Goal: Ask a question: Seek information or help from site administrators or community

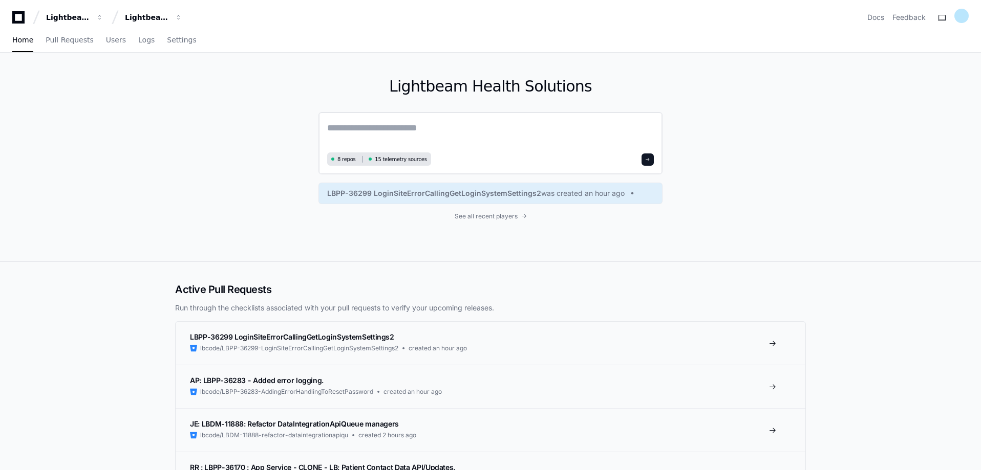
click at [361, 134] on textarea at bounding box center [490, 135] width 327 height 29
type textarea "*"
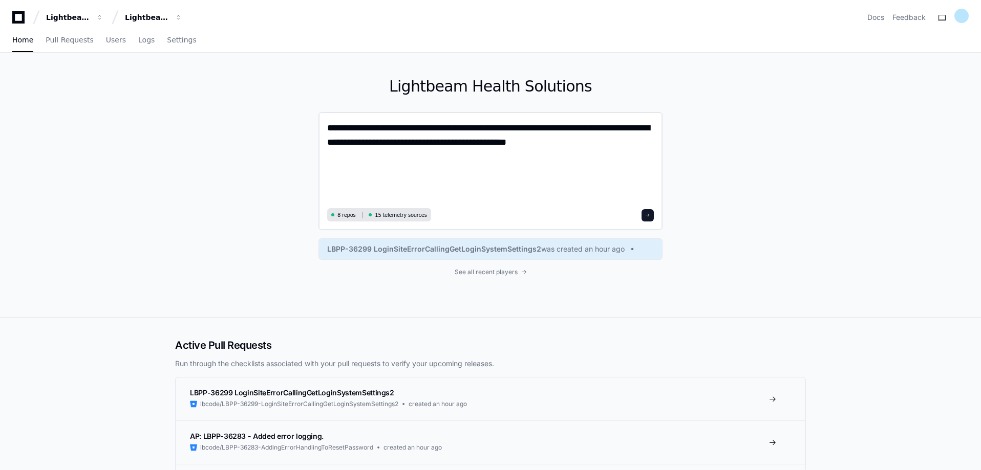
drag, startPoint x: 406, startPoint y: 159, endPoint x: 402, endPoint y: 162, distance: 5.5
click at [406, 159] on textarea "**********" at bounding box center [490, 163] width 327 height 84
click at [381, 174] on textarea "**********" at bounding box center [490, 163] width 327 height 84
paste textarea "**********"
drag, startPoint x: 532, startPoint y: 144, endPoint x: 544, endPoint y: 166, distance: 25.4
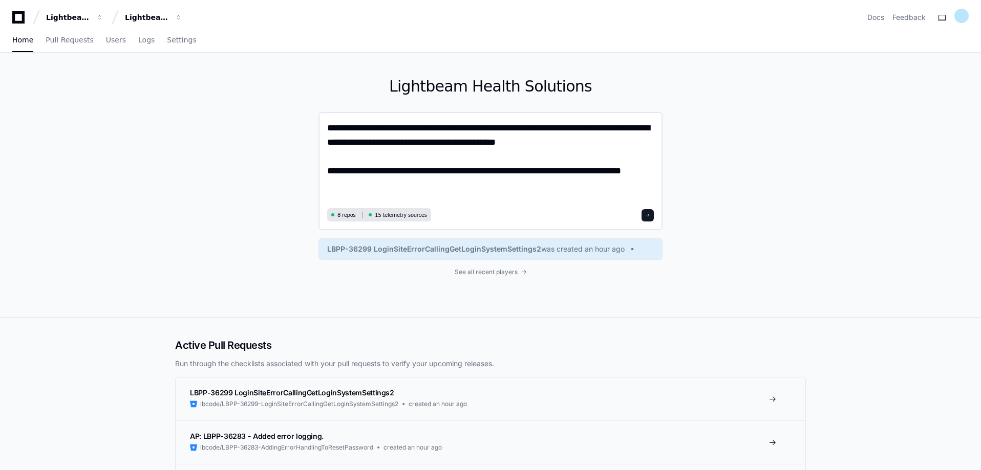
click at [533, 144] on textarea "**********" at bounding box center [490, 163] width 327 height 84
click at [419, 129] on textarea "**********" at bounding box center [490, 163] width 327 height 84
type textarea "**********"
click at [646, 213] on span at bounding box center [647, 215] width 5 height 5
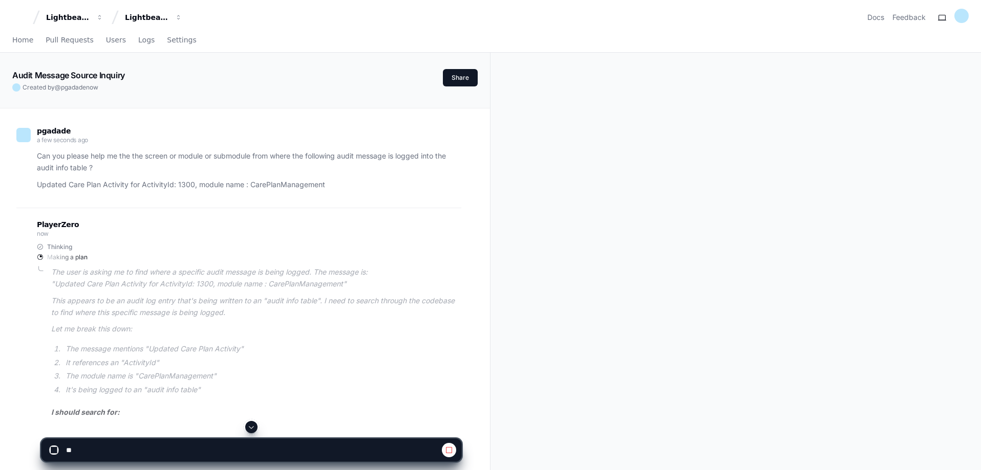
scroll to position [51, 0]
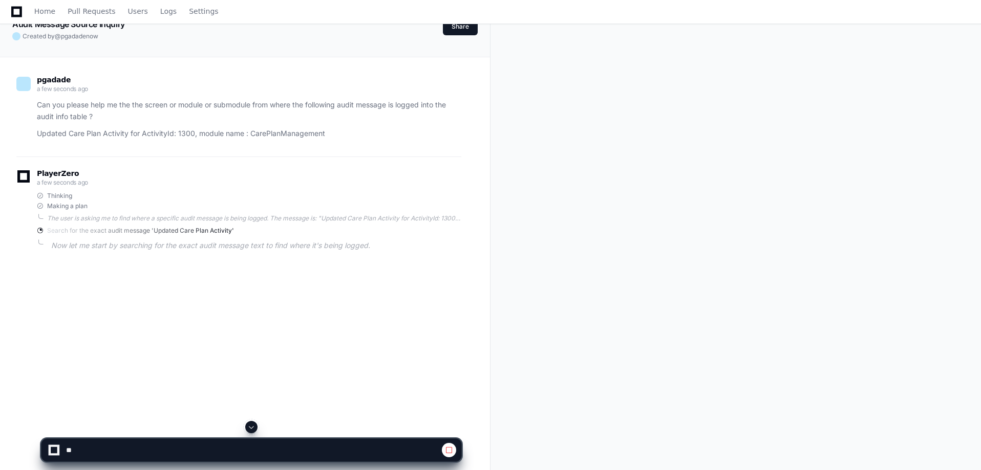
click at [64, 198] on span "Thinking" at bounding box center [59, 196] width 25 height 8
click at [63, 193] on span "Thinking" at bounding box center [59, 196] width 25 height 8
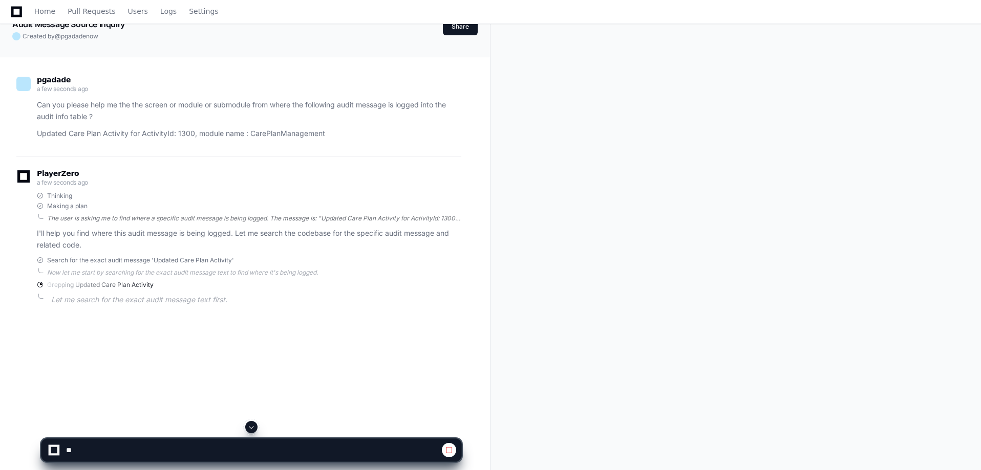
click at [122, 215] on div "The user is asking me to find where a specific audit message is being logged. T…" at bounding box center [254, 218] width 414 height 8
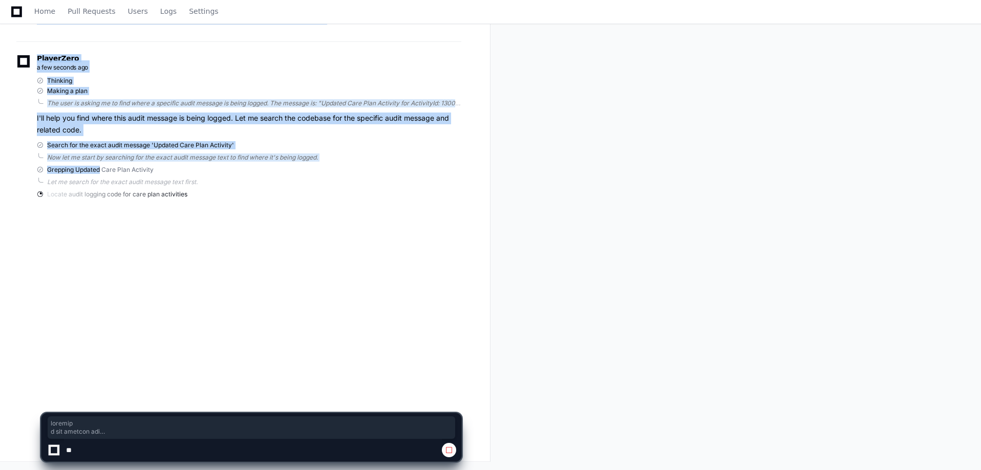
scroll to position [166, 0]
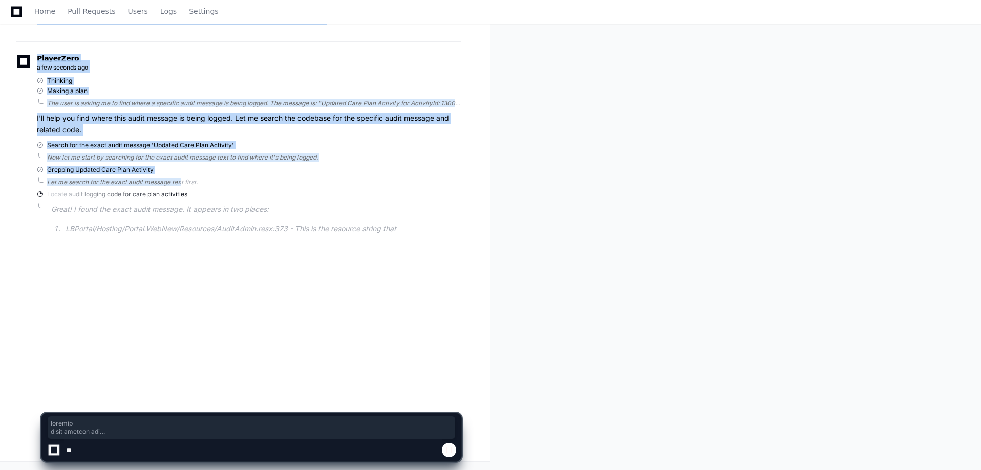
drag, startPoint x: 85, startPoint y: 167, endPoint x: 179, endPoint y: 175, distance: 94.5
click at [127, 102] on div "The user is asking me to find where a specific audit message is being logged. T…" at bounding box center [254, 103] width 414 height 8
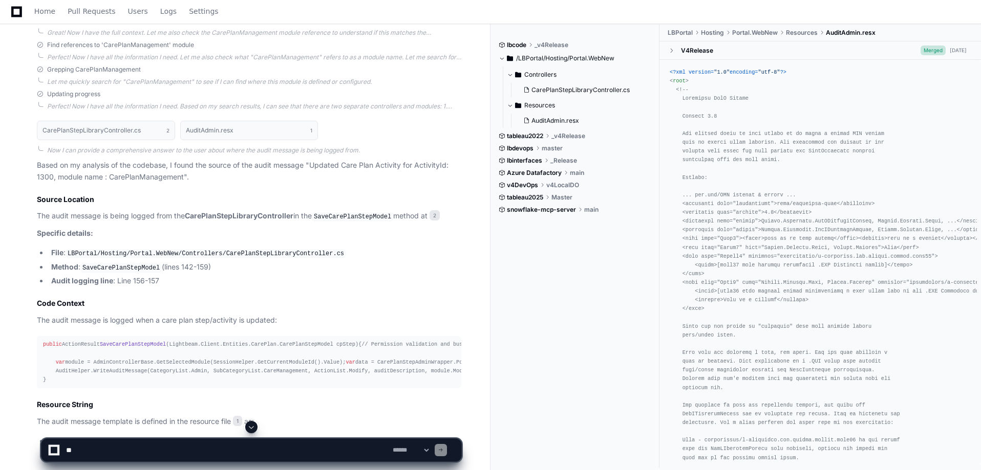
scroll to position [652, 0]
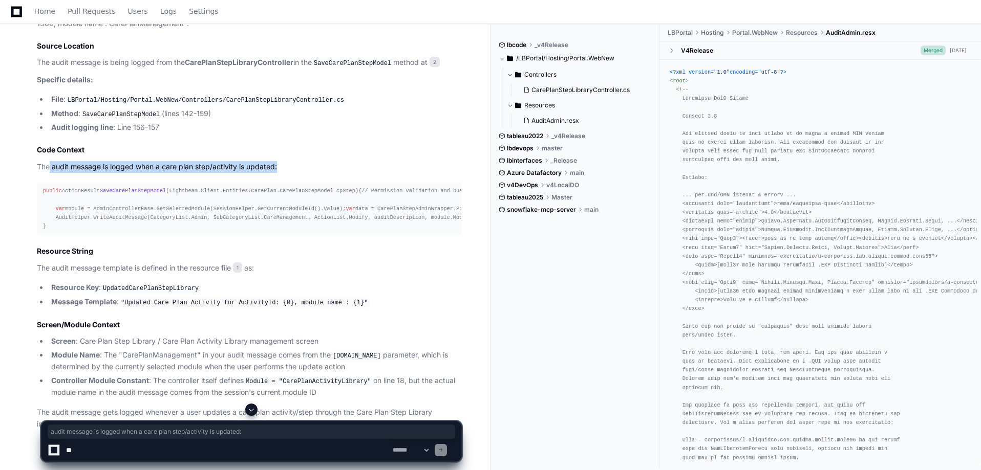
drag, startPoint x: 49, startPoint y: 166, endPoint x: 297, endPoint y: 164, distance: 248.3
click at [297, 163] on p "The audit message is logged when a care plan step/activity is updated:" at bounding box center [249, 167] width 424 height 12
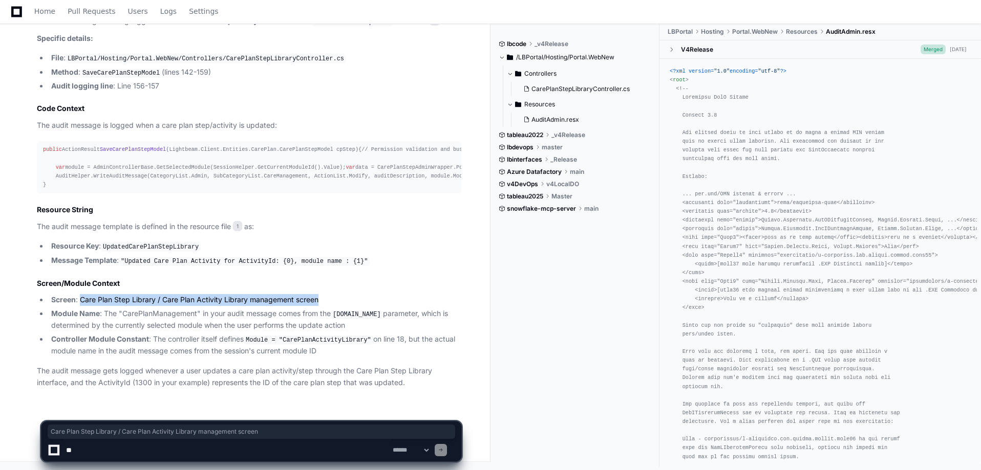
drag, startPoint x: 80, startPoint y: 301, endPoint x: 342, endPoint y: 302, distance: 262.1
click at [342, 302] on li "Screen : Care Plan Step Library / Care Plan Activity Library management screen" at bounding box center [254, 300] width 413 height 12
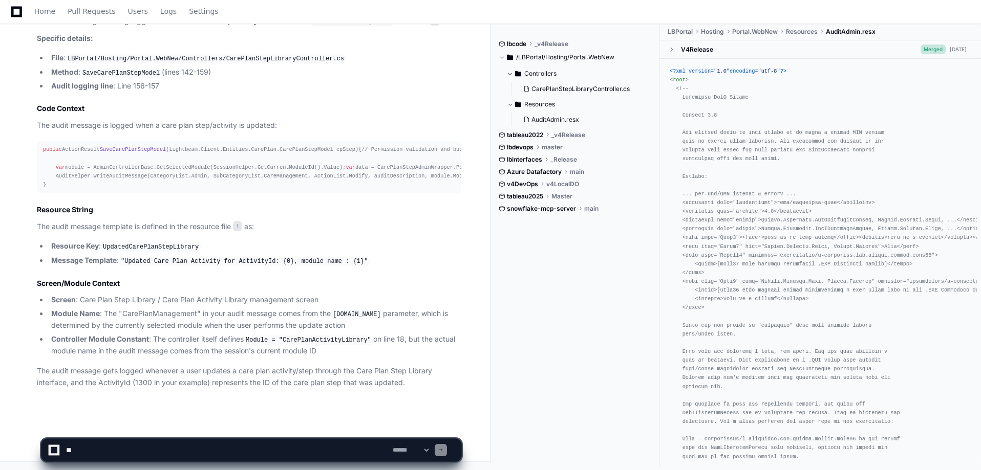
click at [342, 302] on li "Screen : Care Plan Step Library / Care Plan Activity Library management screen" at bounding box center [254, 300] width 413 height 12
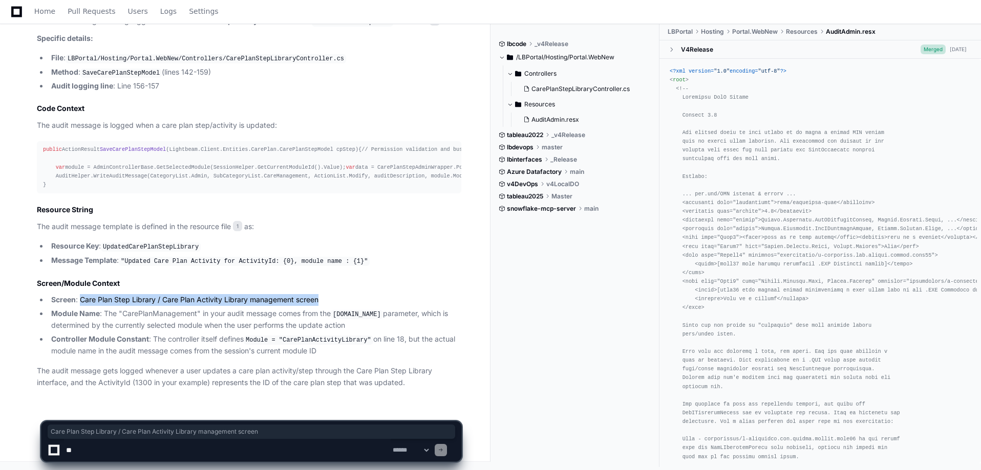
drag, startPoint x: 80, startPoint y: 301, endPoint x: 402, endPoint y: 300, distance: 321.5
click at [402, 300] on li "Screen : Care Plan Step Library / Care Plan Activity Library management screen" at bounding box center [254, 300] width 413 height 12
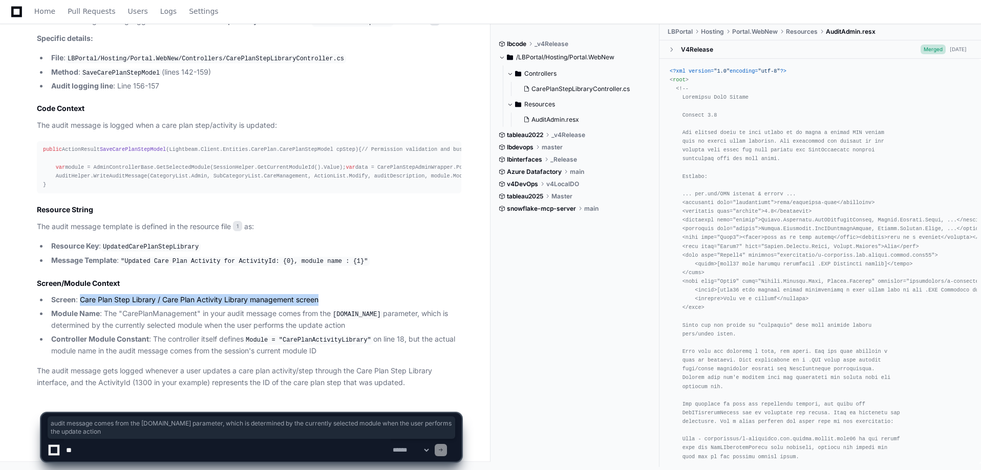
drag, startPoint x: 228, startPoint y: 315, endPoint x: 365, endPoint y: 331, distance: 138.0
click at [365, 331] on li "Module Name : The "CarePlanManagement" in your audit message comes from the [DO…" at bounding box center [254, 320] width 413 height 24
drag, startPoint x: 344, startPoint y: 353, endPoint x: 149, endPoint y: 340, distance: 195.5
click at [149, 340] on li "Controller Module Constant : The controller itself defines Module = "CarePlanAc…" at bounding box center [254, 346] width 413 height 24
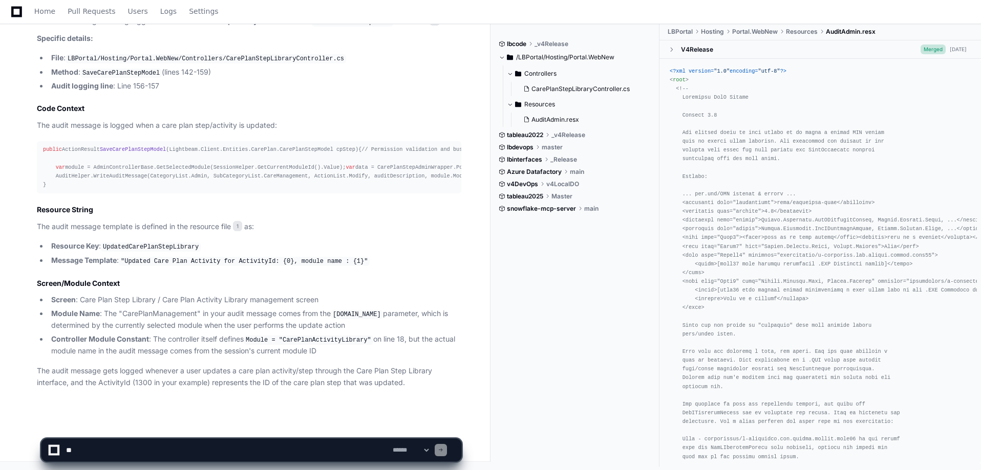
click at [228, 321] on li "Module Name : The "CarePlanManagement" in your audit message comes from the [DO…" at bounding box center [254, 320] width 413 height 24
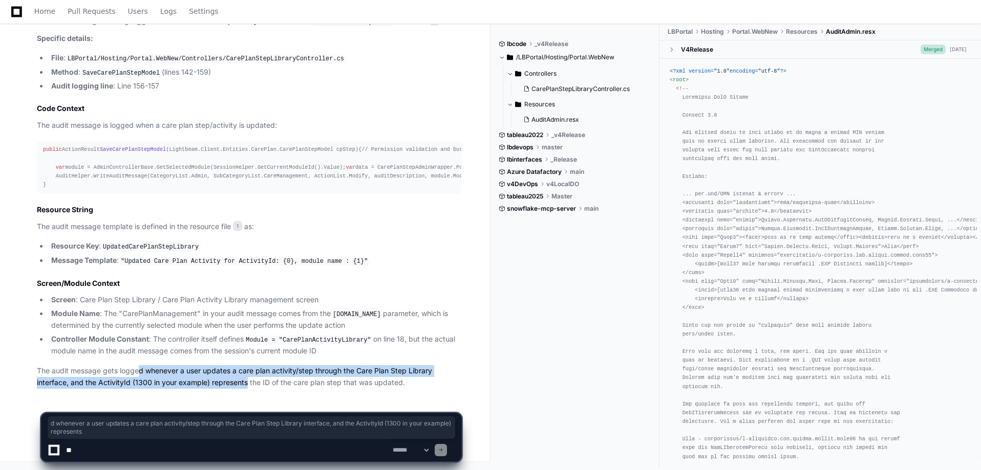
drag, startPoint x: 140, startPoint y: 370, endPoint x: 248, endPoint y: 380, distance: 109.0
click at [248, 380] on p "The audit message gets logged whenever a user updates a care plan activity/step…" at bounding box center [249, 377] width 424 height 24
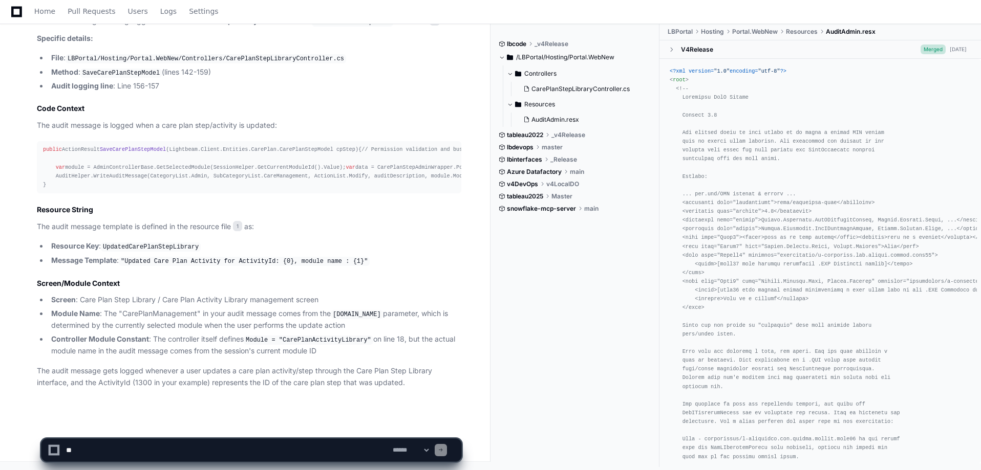
click at [554, 292] on div "lbcode _v4Release /LBPortal/Hosting/Portal.WebNew Controllers CarePlanStepLibra…" at bounding box center [579, 246] width 161 height 444
